Goal: Information Seeking & Learning: Learn about a topic

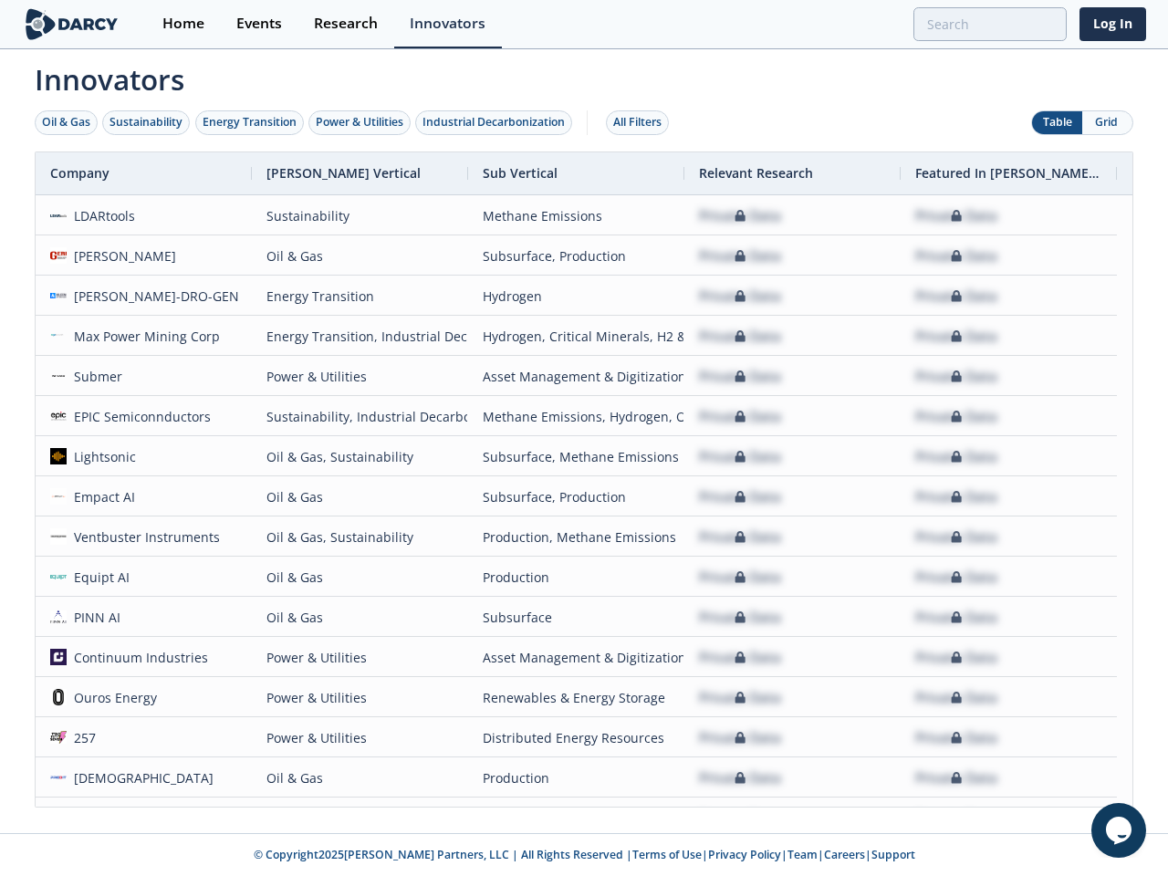
click at [67, 122] on div "Oil & Gas" at bounding box center [66, 122] width 48 height 16
click at [147, 122] on div "Sustainability" at bounding box center [146, 122] width 73 height 16
click at [250, 122] on div "Energy Transition" at bounding box center [250, 122] width 94 height 16
click at [361, 122] on div "Power & Utilities" at bounding box center [360, 122] width 88 height 16
click at [497, 122] on div "Industrial Decarbonization" at bounding box center [494, 122] width 142 height 16
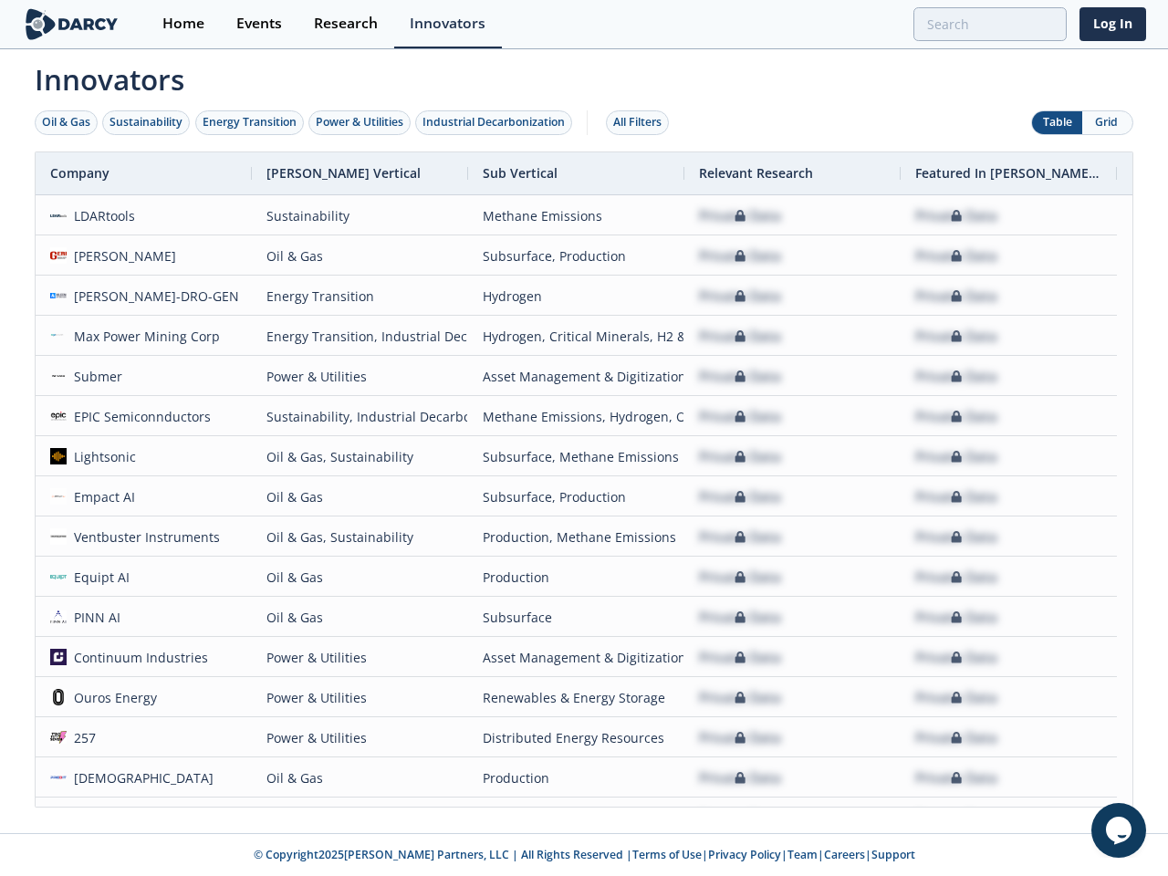
click at [643, 122] on div "All Filters" at bounding box center [637, 122] width 48 height 16
